Goal: Task Accomplishment & Management: Use online tool/utility

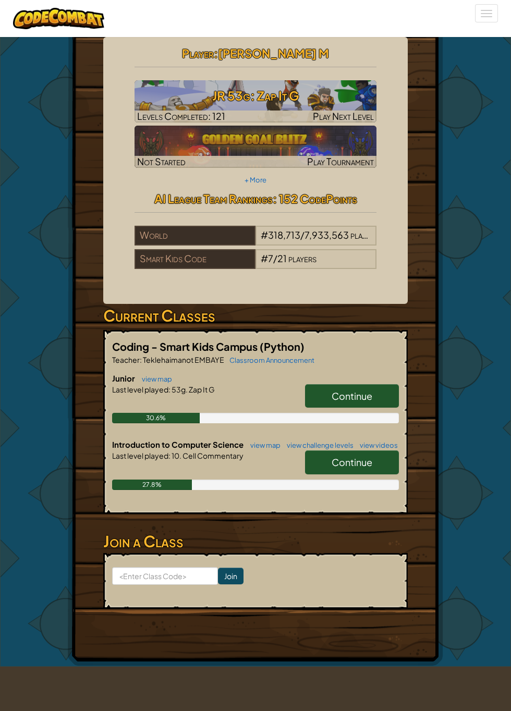
click at [348, 399] on span "Continue" at bounding box center [352, 396] width 41 height 12
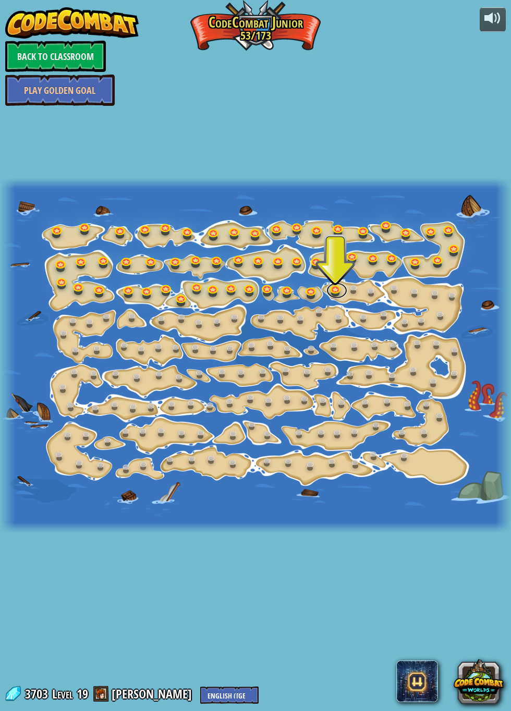
click at [338, 286] on link at bounding box center [336, 291] width 21 height 16
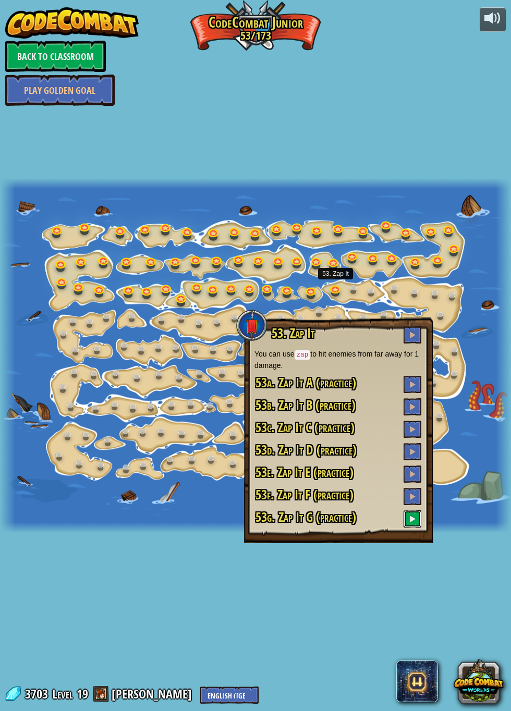
click at [420, 517] on button at bounding box center [413, 519] width 18 height 17
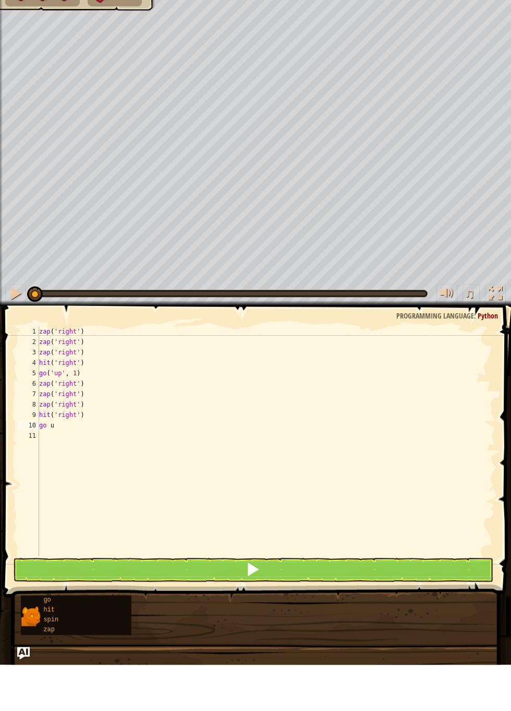
type textarea "up"
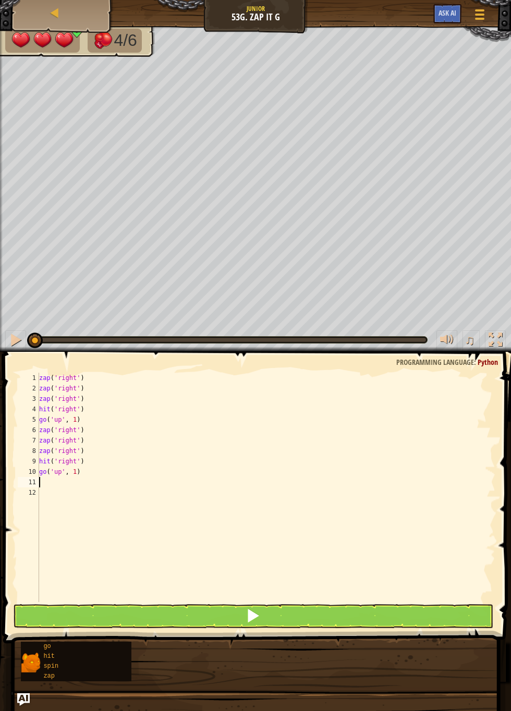
click at [28, 486] on div "11" at bounding box center [28, 482] width 21 height 10
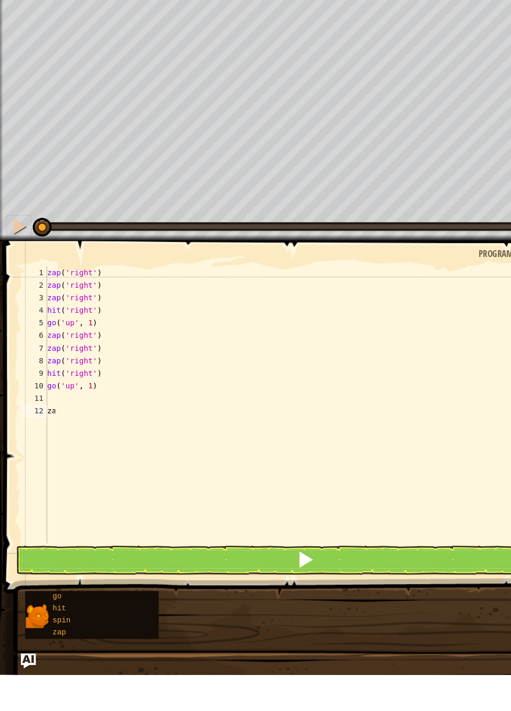
type textarea "z"
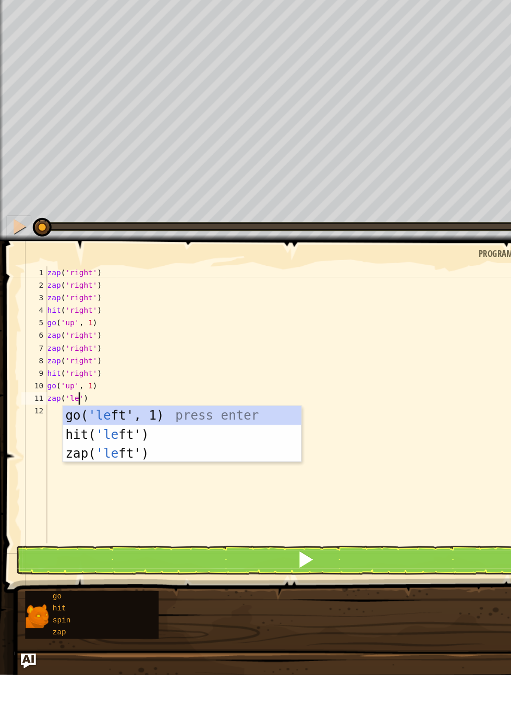
scroll to position [5, 2]
type textarea "zap('left')"
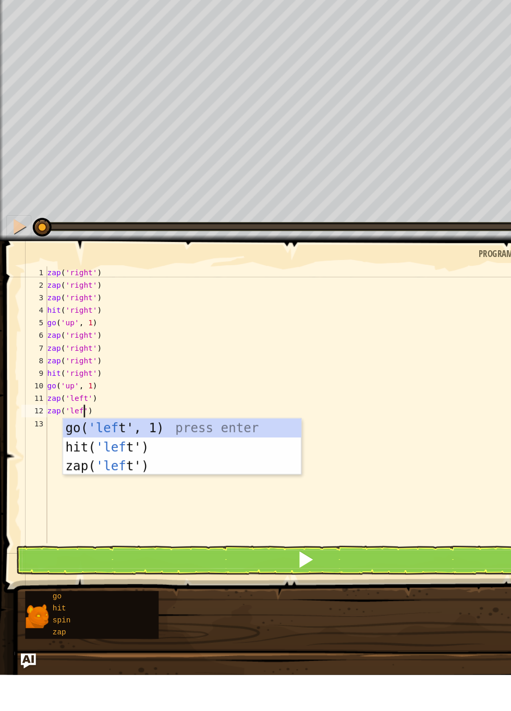
type textarea "zap('left')"
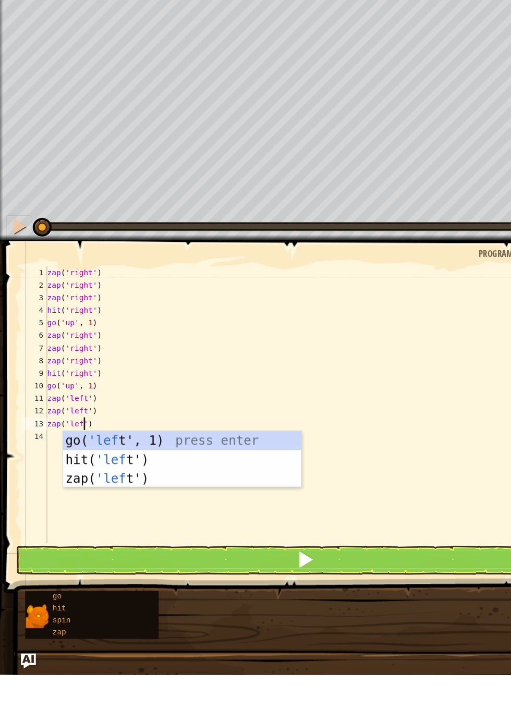
type textarea "zap('left')"
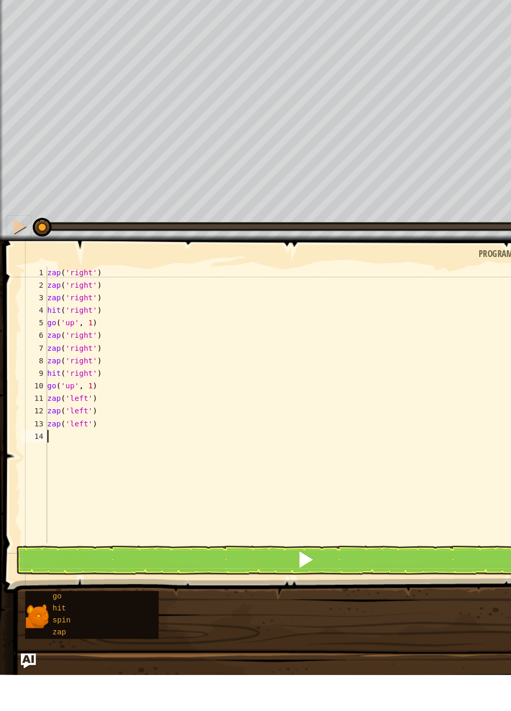
scroll to position [0, 0]
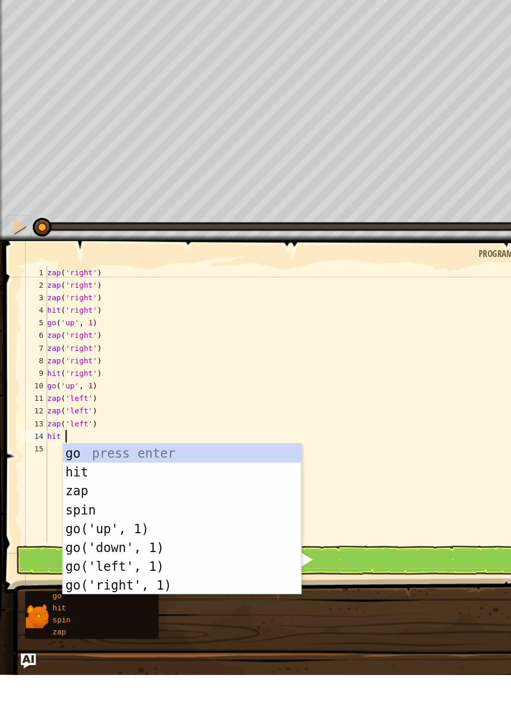
type textarea "l"
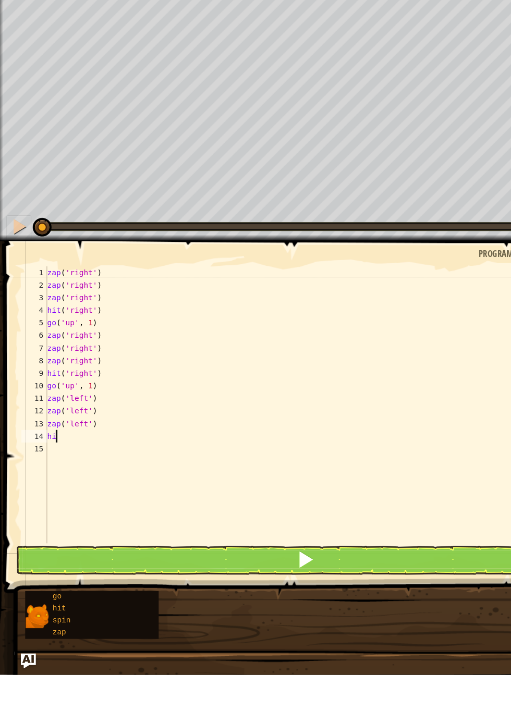
type textarea "h"
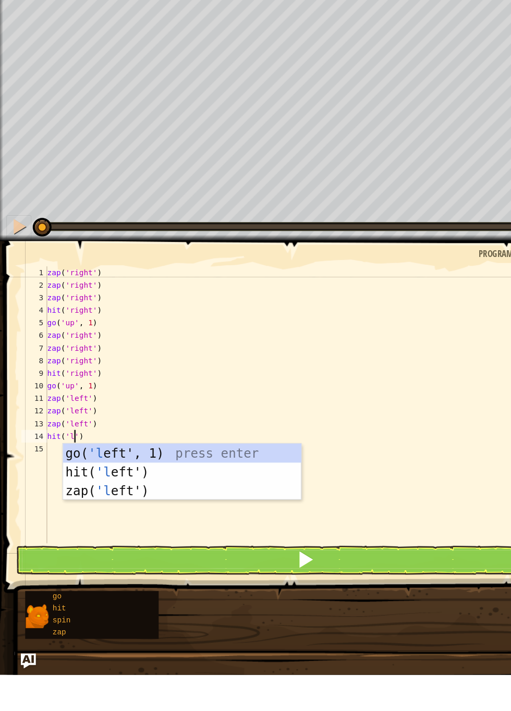
scroll to position [5, 2]
type textarea "hit('left')"
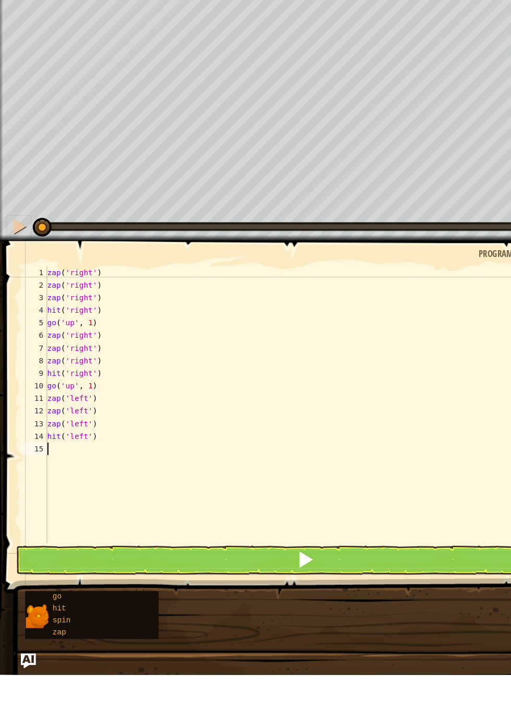
scroll to position [5, 0]
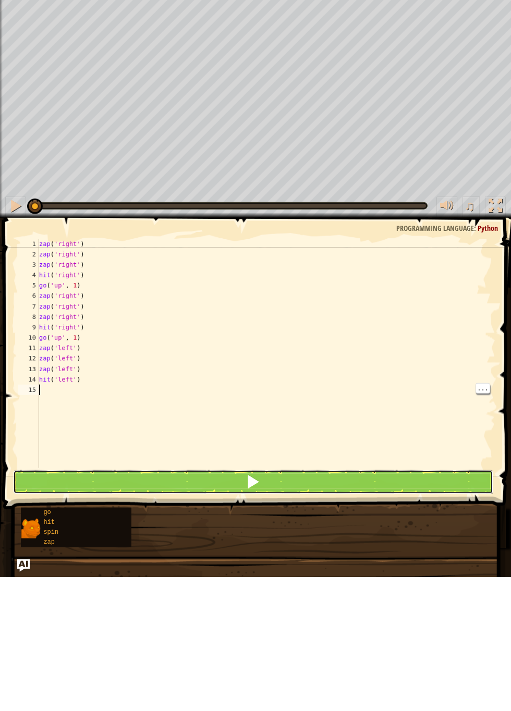
click at [297, 618] on button at bounding box center [253, 616] width 481 height 24
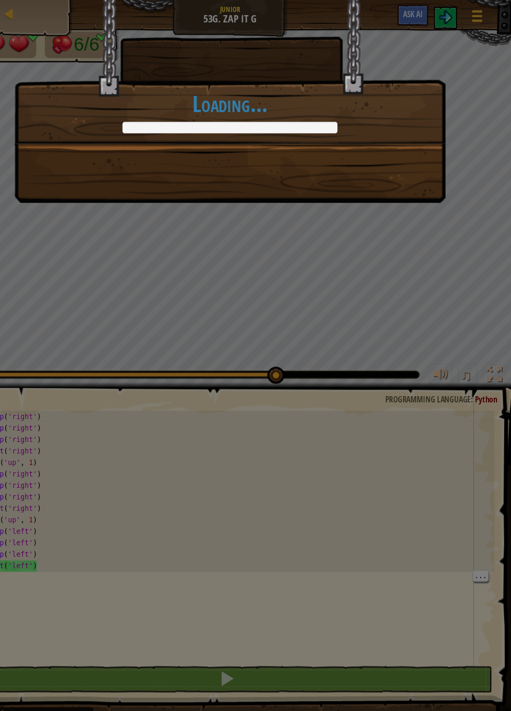
click at [415, 131] on div "+0 +0 Continue Loading..." at bounding box center [255, 65] width 391 height 132
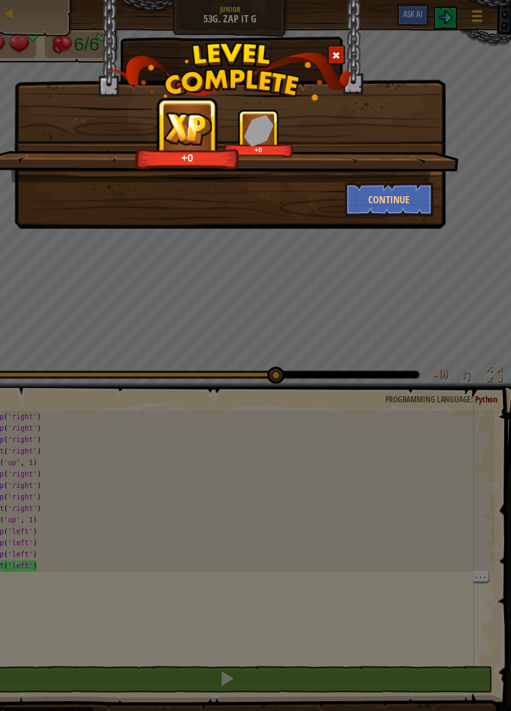
click at [395, 143] on div "+0 +0" at bounding box center [248, 132] width 430 height 66
click at [417, 182] on button "Continue" at bounding box center [400, 180] width 81 height 31
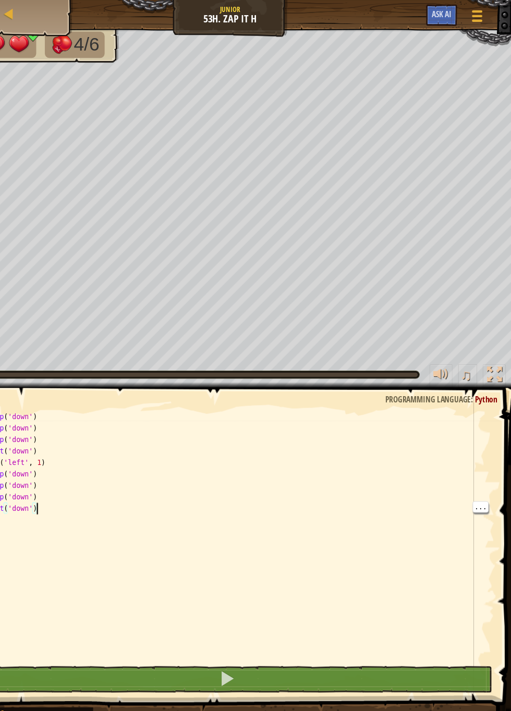
scroll to position [5, 3]
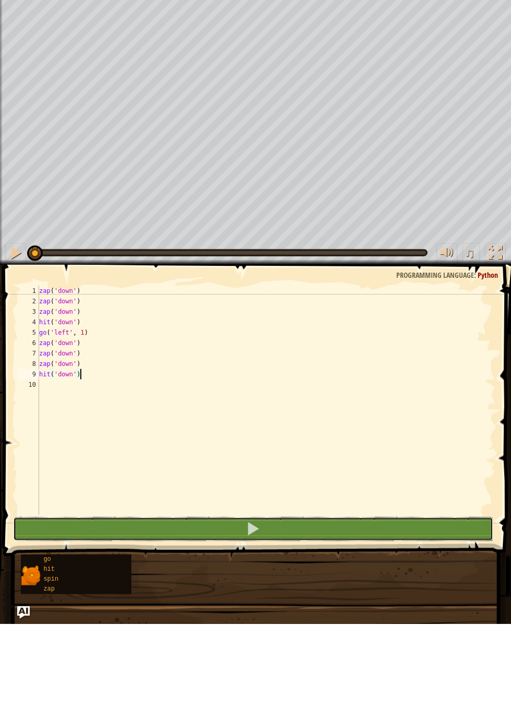
click at [288, 611] on button at bounding box center [253, 616] width 481 height 24
